Goal: Find specific page/section: Find specific page/section

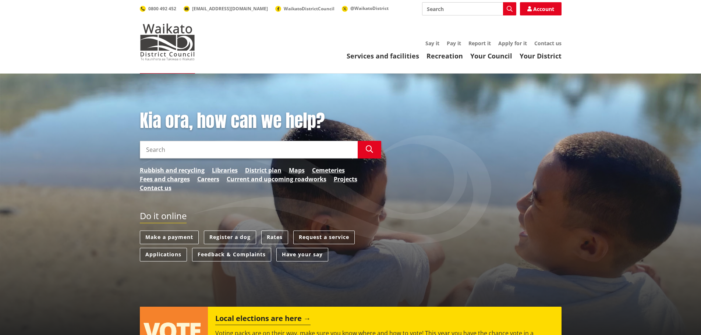
click at [271, 172] on link "District plan" at bounding box center [263, 170] width 36 height 9
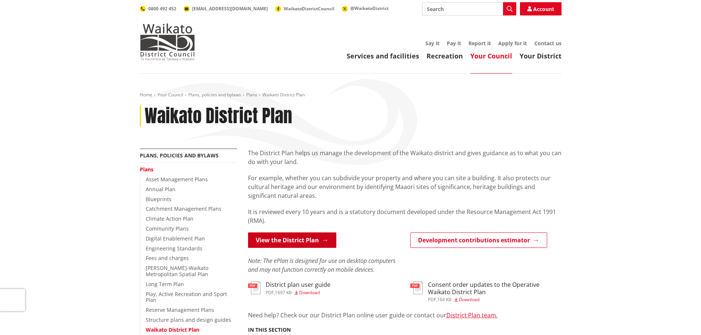
click at [278, 242] on link "View the District Plan" at bounding box center [292, 240] width 88 height 15
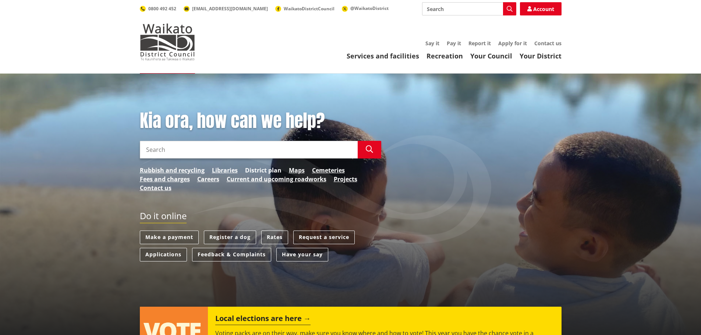
click at [266, 171] on link "District plan" at bounding box center [263, 170] width 36 height 9
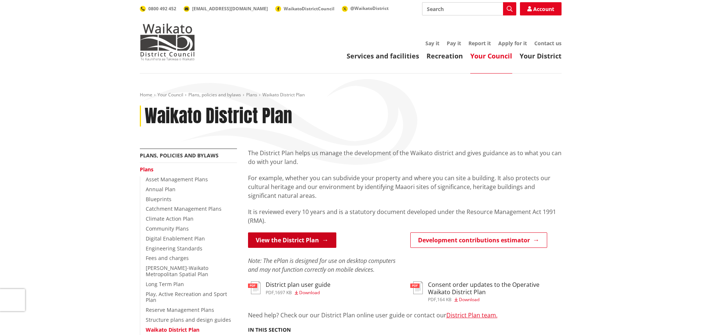
click at [278, 240] on link "View the District Plan" at bounding box center [292, 240] width 88 height 15
